Goal: Check status

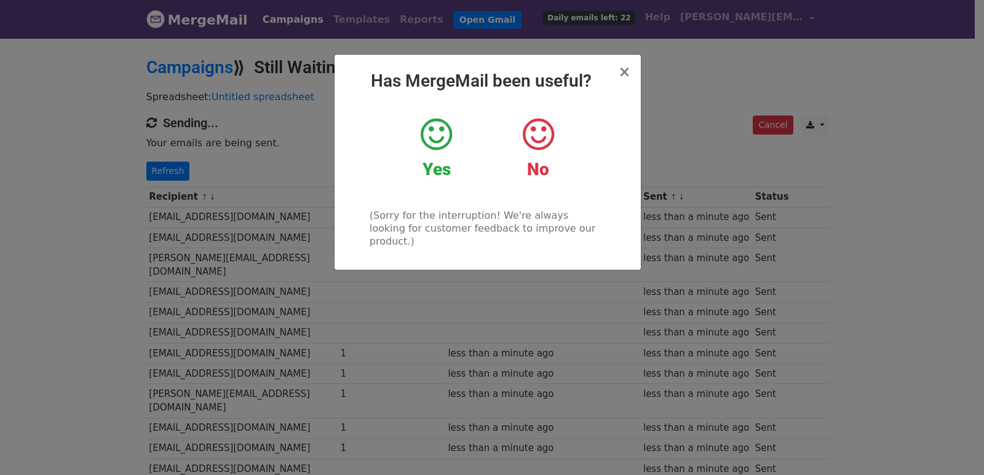
click at [175, 167] on div "× Has MergeMail been useful? Yes No (Sorry for the interruption! We're always l…" at bounding box center [492, 256] width 984 height 438
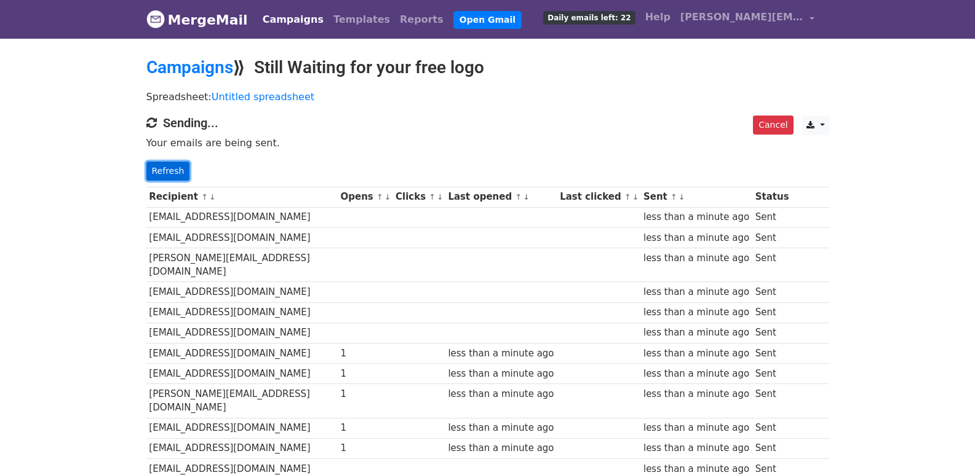
click at [175, 167] on link "Refresh" at bounding box center [168, 171] width 44 height 19
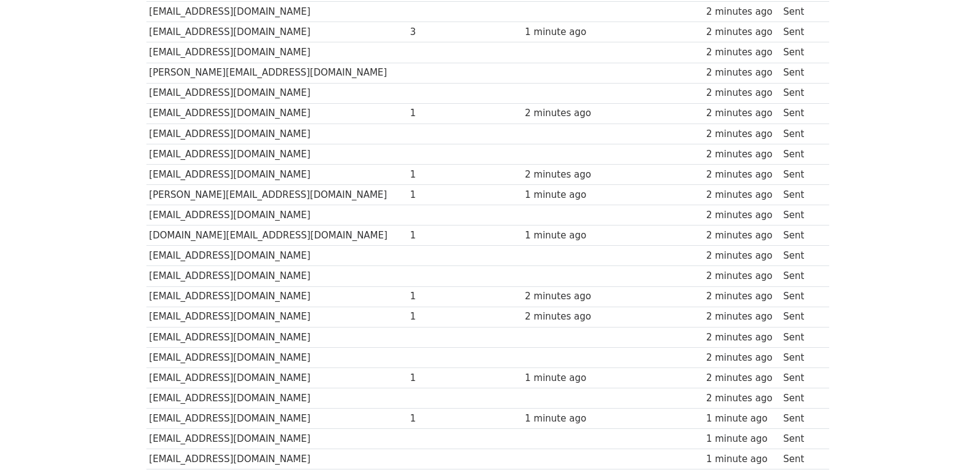
scroll to position [775, 0]
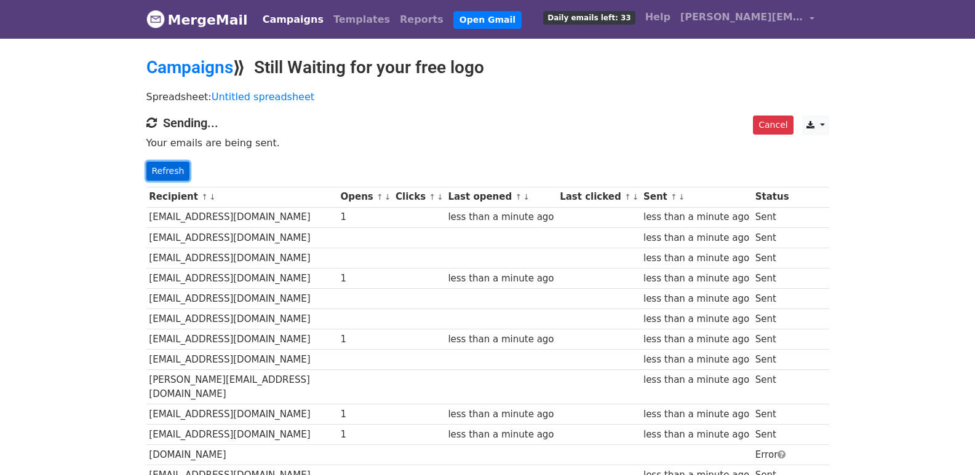
click at [163, 175] on link "Refresh" at bounding box center [168, 171] width 44 height 19
click at [173, 169] on link "Refresh" at bounding box center [168, 171] width 44 height 19
click at [166, 165] on link "Refresh" at bounding box center [168, 171] width 44 height 19
click at [175, 171] on link "Refresh" at bounding box center [168, 171] width 44 height 19
